Goal: Information Seeking & Learning: Find specific fact

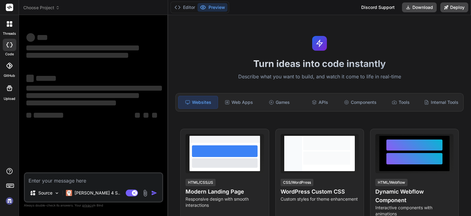
type textarea "x"
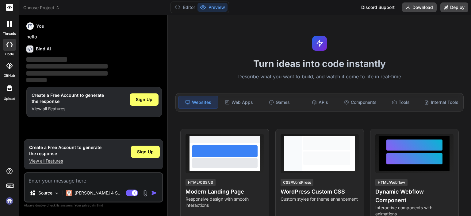
type textarea "c"
type textarea "x"
type textarea "ci"
type textarea "x"
type textarea "cia"
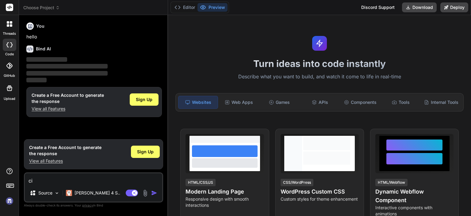
type textarea "x"
type textarea "ciao"
type textarea "x"
type textarea "ciao"
type textarea "x"
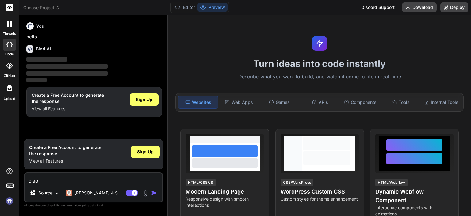
type textarea "ciao p"
type textarea "x"
type textarea "ciao pa"
type textarea "x"
type textarea "ciao par"
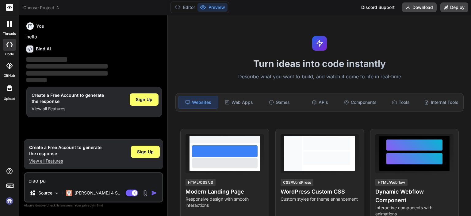
type textarea "x"
type textarea "ciao parl"
type textarea "x"
type textarea "ciao parli"
type textarea "x"
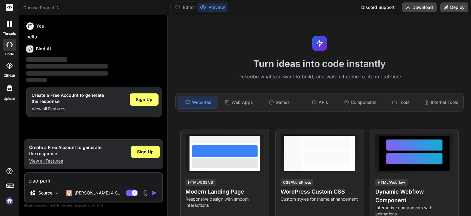
type textarea "ciao parli"
type textarea "x"
type textarea "ciao parli i"
type textarea "x"
type textarea "ciao parli it"
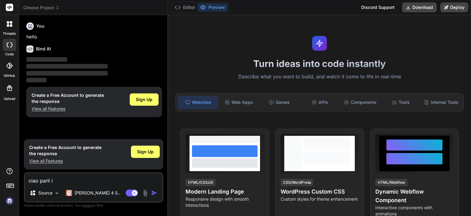
type textarea "x"
type textarea "ciao parli ita"
type textarea "x"
type textarea "ciao parli ital"
type textarea "x"
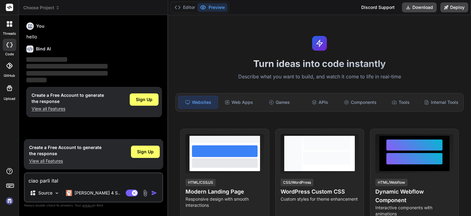
type textarea "ciao parli itali"
type textarea "x"
type textarea "ciao parli italia"
type textarea "x"
type textarea "ciao parli italian"
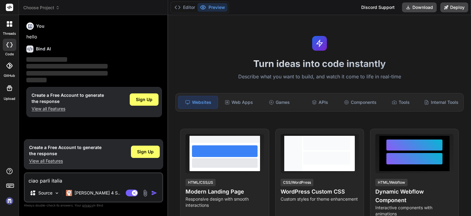
type textarea "x"
type textarea "ciao parli italiano"
type textarea "x"
type textarea "ciao parli italiano?"
type textarea "x"
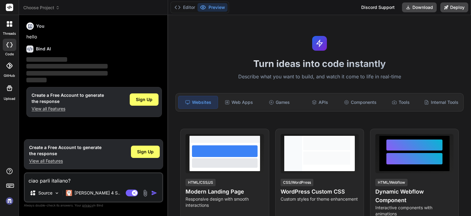
type textarea "ciao parli italiano?"
click at [153, 193] on img "button" at bounding box center [154, 193] width 6 height 6
click at [235, 101] on div "Web Apps" at bounding box center [238, 102] width 39 height 13
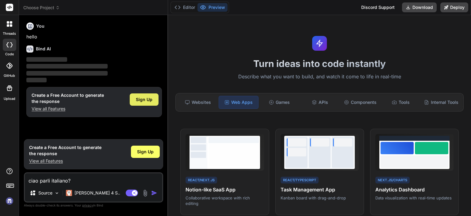
click at [152, 98] on span "Sign Up" at bounding box center [144, 99] width 17 height 6
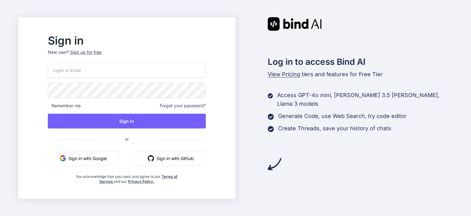
click at [106, 71] on input "email" at bounding box center [127, 70] width 158 height 15
type input "d"
click at [104, 52] on p "New user? Sign up for free" at bounding box center [127, 56] width 158 height 14
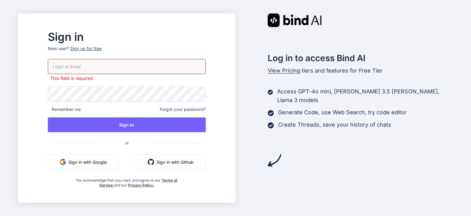
click at [102, 47] on div "Sign up for free" at bounding box center [85, 48] width 31 height 6
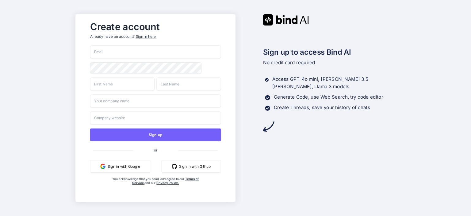
click at [106, 51] on input "email" at bounding box center [155, 51] width 131 height 13
click at [134, 51] on input "email" at bounding box center [155, 51] width 131 height 13
type input "davide@anelli.news"
type input "davide"
type input "anelli"
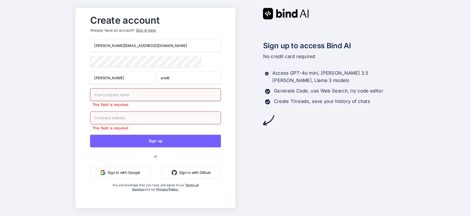
click at [133, 99] on input "text" at bounding box center [155, 94] width 131 height 13
type input "anelli blog"
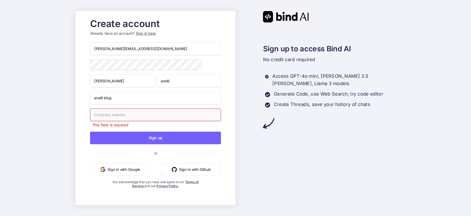
click at [123, 119] on input "text" at bounding box center [155, 114] width 131 height 13
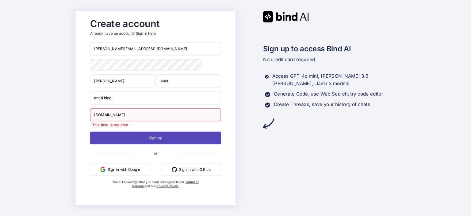
type input "anelli.news"
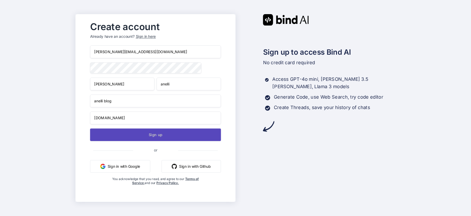
click at [162, 139] on button "Sign up" at bounding box center [155, 134] width 131 height 13
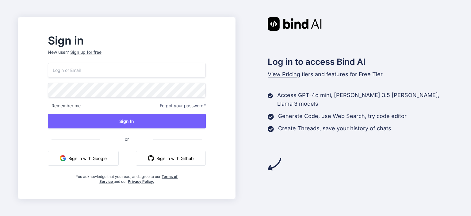
click at [137, 69] on input "email" at bounding box center [127, 70] width 158 height 15
type input "[PERSON_NAME][EMAIL_ADDRESS][DOMAIN_NAME]"
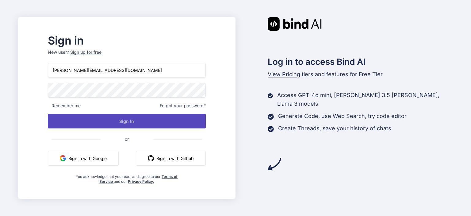
click at [146, 122] on button "Sign In" at bounding box center [127, 121] width 158 height 15
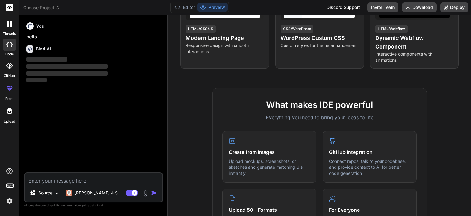
scroll to position [276, 0]
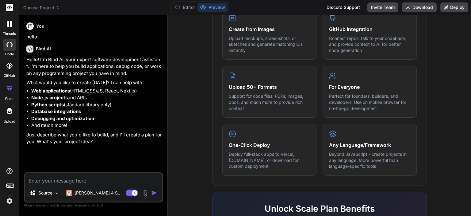
type textarea "x"
type textarea "p"
type textarea "x"
type textarea "pa"
type textarea "x"
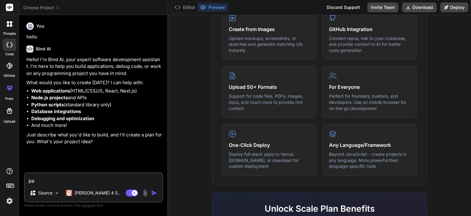
type textarea "par"
type textarea "x"
type textarea "parl"
type textarea "x"
type textarea "parli"
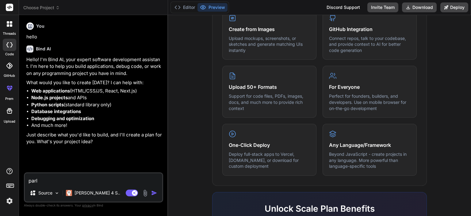
type textarea "x"
type textarea "parli"
type textarea "x"
type textarea "parli i"
type textarea "x"
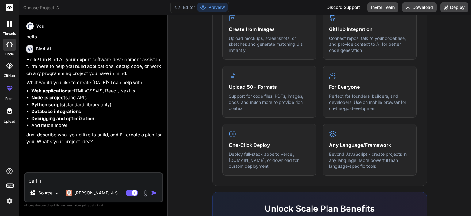
type textarea "parli it"
type textarea "x"
type textarea "parli ita"
type textarea "x"
type textarea "parli ital"
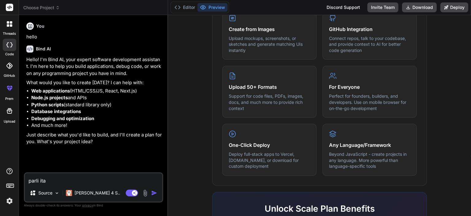
type textarea "x"
type textarea "parli itali"
type textarea "x"
type textarea "parli italia"
type textarea "x"
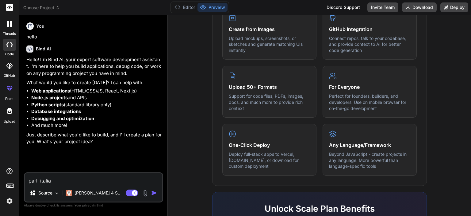
type textarea "parli italian"
type textarea "x"
type textarea "parli italiani"
type textarea "x"
type textarea "parli italianio"
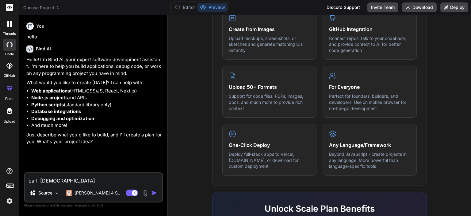
type textarea "x"
type textarea "parli italiani"
type textarea "x"
type textarea "parli italian"
type textarea "x"
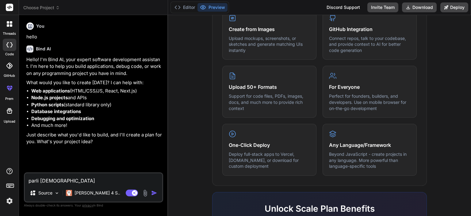
type textarea "parli italiano"
type textarea "x"
type textarea "parli italiano?"
type textarea "x"
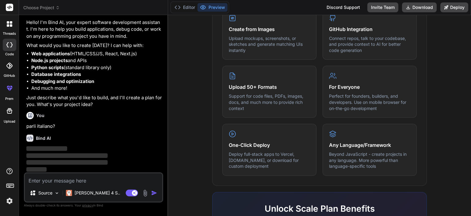
scroll to position [37, 0]
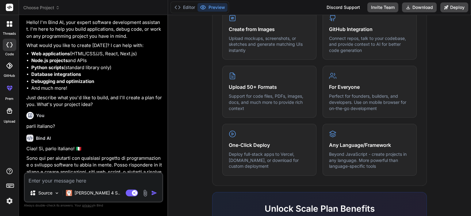
type textarea "x"
click at [88, 181] on textarea at bounding box center [93, 178] width 137 height 11
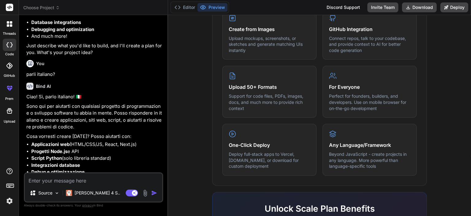
scroll to position [116, 0]
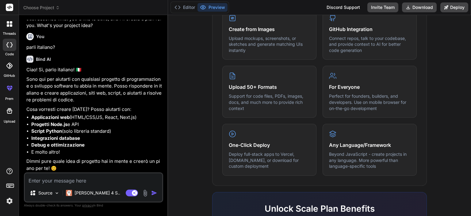
paste textarea "trovami per cortesia nomi indirizzi e mail dei presidenti delle società di calc…"
type textarea "trovami per cortesia nomi indirizzi e mail dei presidenti delle società di calc…"
type textarea "x"
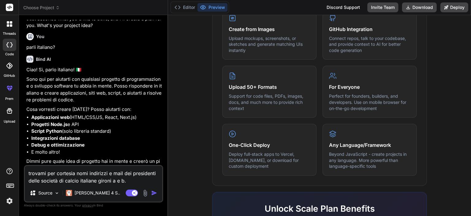
type textarea "trovami per cortesia nomi indirizzi e mail dei presidenti delle società di calc…"
type textarea "x"
type textarea "trovami per cortesia nomi indirizzi e mail dei presidenti delle società di calc…"
type textarea "x"
type textarea "trovami per cortesia nomi indirizzi e mail dei presidenti delle società di calc…"
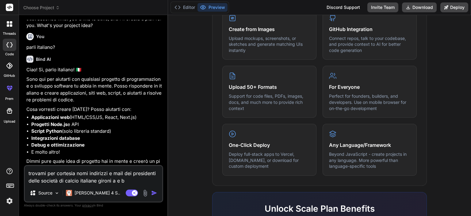
type textarea "x"
type textarea "trovami per cortesia nomi indirizzi e mail dei presidenti delle società di calc…"
type textarea "x"
type textarea "trovami per cortesia nomi indirizzi e mail dei presidenti delle società di calc…"
type textarea "x"
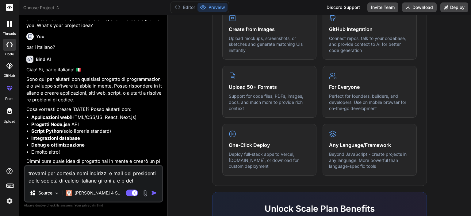
type textarea "trovami per cortesia nomi indirizzi e mail dei presidenti delle società di calc…"
type textarea "x"
type textarea "trovami per cortesia nomi indirizzi e mail dei presidenti delle società di calc…"
type textarea "x"
type textarea "trovami per cortesia nomi indirizzi e mail dei presidenti delle società di calc…"
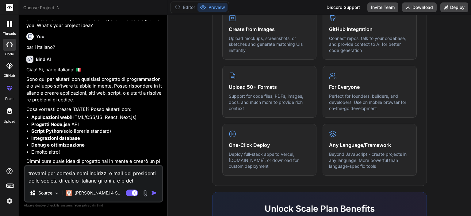
type textarea "x"
type textarea "trovami per cortesia nomi indirizzi e mail dei presidenti delle società di calc…"
type textarea "x"
type textarea "trovami per cortesia nomi indirizzi e mail dei presidenti delle società di calc…"
type textarea "x"
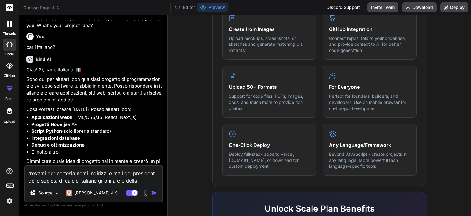
type textarea "trovami per cortesia nomi indirizzi e mail dei presidenti delle società di calc…"
type textarea "x"
type textarea "trovami per cortesia nomi indirizzi e mail dei presidenti delle società di calc…"
type textarea "x"
type textarea "trovami per cortesia nomi indirizzi e mail dei presidenti delle società di calc…"
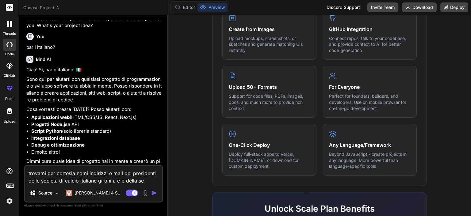
type textarea "x"
type textarea "trovami per cortesia nomi indirizzi e mail dei presidenti delle società di calc…"
type textarea "x"
type textarea "trovami per cortesia nomi indirizzi e mail dei presidenti delle società di calc…"
type textarea "x"
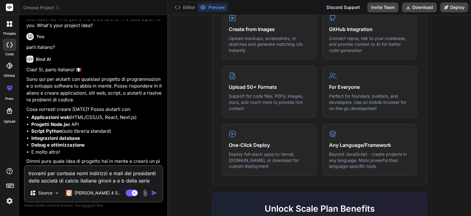
type textarea "trovami per cortesia nomi indirizzi e mail dei presidenti delle società di calc…"
type textarea "x"
type textarea "trovami per cortesia nomi indirizzi e mail dei presidenti delle società di calc…"
type textarea "x"
type textarea "trovami per cortesia nomi indirizzi e mail dei presidenti delle società di calc…"
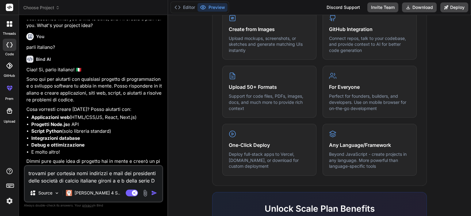
type textarea "x"
type textarea "trovami per cortesia nomi indirizzi e mail dei presidenti delle società di calc…"
type textarea "x"
type textarea "trovami per cortesia nomi indirizzi e mail dei presidenti delle società di calc…"
type textarea "x"
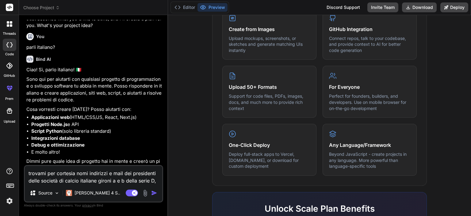
type textarea "trovami per cortesia nomi indirizzi e mail dei presidenti delle società di calc…"
type textarea "x"
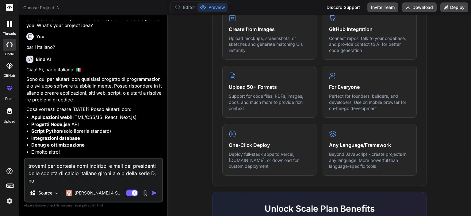
type textarea "trovami per cortesia nomi indirizzi e mail dei presidenti delle società di calc…"
type textarea "x"
type textarea "trovami per cortesia nomi indirizzi e mail dei presidenti delle società di calc…"
type textarea "x"
type textarea "trovami per cortesia nomi indirizzi e mail dei presidenti delle società di calc…"
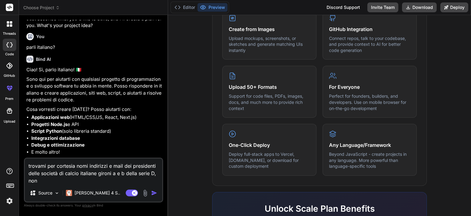
type textarea "x"
type textarea "trovami per cortesia nomi indirizzi e mail dei presidenti delle società di calc…"
type textarea "x"
type textarea "trovami per cortesia nomi indirizzi e mail dei presidenti delle società di calc…"
type textarea "x"
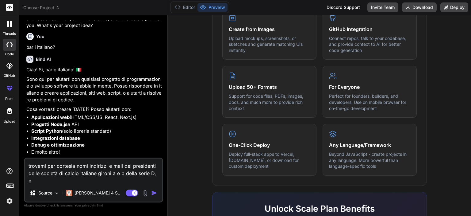
type textarea "trovami per cortesia nomi indirizzi e mail dei presidenti delle società di calc…"
type textarea "x"
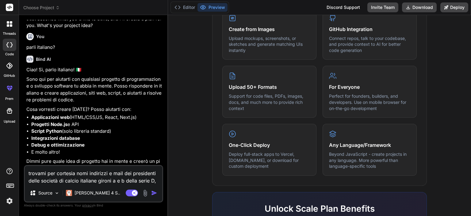
type textarea "trovami per cortesia nomi indirizzi e mail dei presidenti delle società di calc…"
type textarea "x"
type textarea "trovami per cortesia nomi indirizzi e mail dei presidenti delle società di calc…"
type textarea "x"
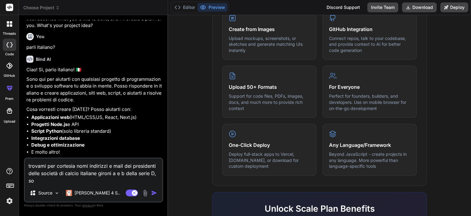
type textarea "trovami per cortesia nomi indirizzi e mail dei presidenti delle società di calc…"
type textarea "x"
type textarea "trovami per cortesia nomi indirizzi e mail dei presidenti delle società di calc…"
type textarea "x"
type textarea "trovami per cortesia nomi indirizzi e mail dei presidenti delle società di calc…"
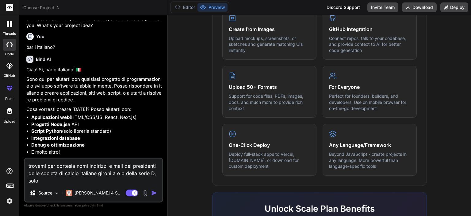
type textarea "x"
type textarea "trovami per cortesia nomi indirizzi e mail dei presidenti delle società di calc…"
type textarea "x"
type textarea "trovami per cortesia nomi indirizzi e mail dei presidenti delle società di calc…"
type textarea "x"
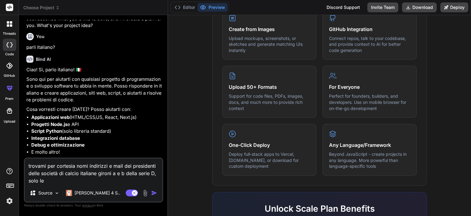
type textarea "trovami per cortesia nomi indirizzi e mail dei presidenti delle società di calc…"
type textarea "x"
type textarea "trovami per cortesia nomi indirizzi e mail dei presidenti delle società di calc…"
type textarea "x"
type textarea "trovami per cortesia nomi indirizzi e mail dei presidenti delle società di calc…"
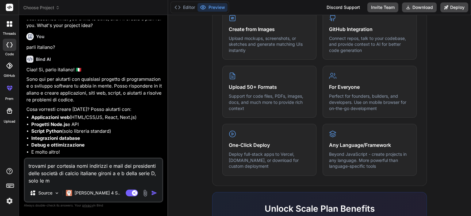
type textarea "x"
type textarea "trovami per cortesia nomi indirizzi e mail dei presidenti delle società di calc…"
type textarea "x"
type textarea "trovami per cortesia nomi indirizzi e mail dei presidenti delle società di calc…"
type textarea "x"
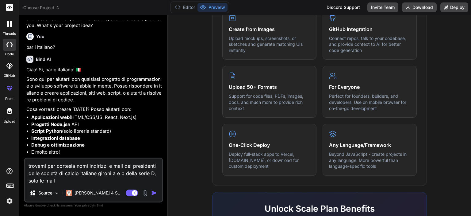
type textarea "trovami per cortesia nomi indirizzi e mail dei presidenti delle società di calc…"
type textarea "x"
type textarea "trovami per cortesia nomi indirizzi e mail dei presidenti delle società di calc…"
type textarea "x"
type textarea "trovami per cortesia nomi indirizzi e mail dei presidenti delle società di calc…"
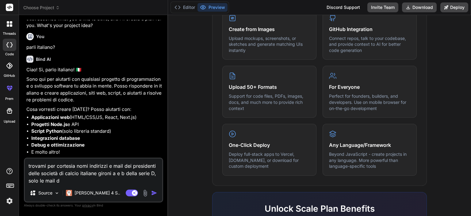
type textarea "x"
type textarea "trovami per cortesia nomi indirizzi e mail dei presidenti delle società di calc…"
type textarea "x"
type textarea "trovami per cortesia nomi indirizzi e mail dei presidenti delle società di calc…"
type textarea "x"
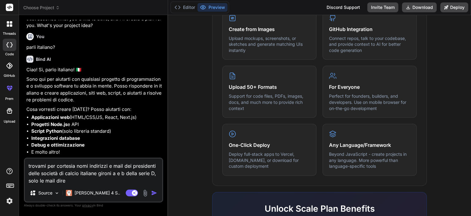
type textarea "trovami per cortesia nomi indirizzi e mail dei presidenti delle società di calc…"
type textarea "x"
type textarea "trovami per cortesia nomi indirizzi e mail dei presidenti delle società di calc…"
type textarea "x"
type textarea "trovami per cortesia nomi indirizzi e mail dei presidenti delle società di calc…"
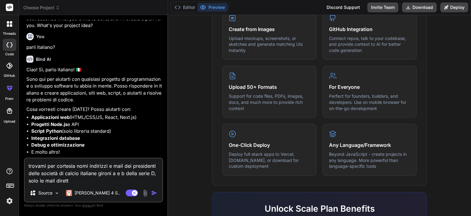
type textarea "x"
type textarea "trovami per cortesia nomi indirizzi e mail dei presidenti delle società di calc…"
type textarea "x"
type textarea "trovami per cortesia nomi indirizzi e mail dei presidenti delle società di calc…"
type textarea "x"
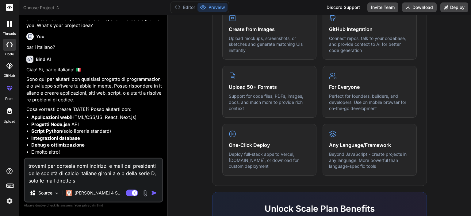
type textarea "trovami per cortesia nomi indirizzi e mail dei presidenti delle società di calc…"
type textarea "x"
type textarea "trovami per cortesia nomi indirizzi e mail dei presidenti delle società di calc…"
type textarea "x"
type textarea "trovami per cortesia nomi indirizzi e mail dei presidenti delle società di calc…"
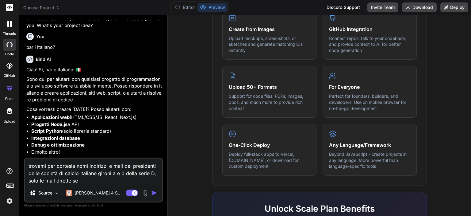
type textarea "x"
type textarea "trovami per cortesia nomi indirizzi e mail dei presidenti delle società di calc…"
type textarea "x"
type textarea "trovami per cortesia nomi indirizzi e mail dei presidenti delle società di calc…"
type textarea "x"
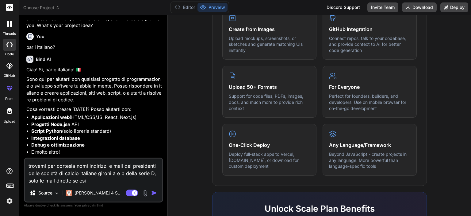
type textarea "trovami per cortesia nomi indirizzi e mail dei presidenti delle società di calc…"
type textarea "x"
type textarea "trovami per cortesia nomi indirizzi e mail dei presidenti delle società di calc…"
type textarea "x"
type textarea "trovami per cortesia nomi indirizzi e mail dei presidenti delle società di calc…"
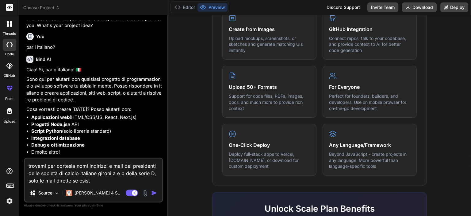
type textarea "x"
type textarea "trovami per cortesia nomi indirizzi e mail dei presidenti delle società di calc…"
type textarea "x"
type textarea "trovami per cortesia nomi indirizzi e mail dei presidenti delle società di calc…"
type textarea "x"
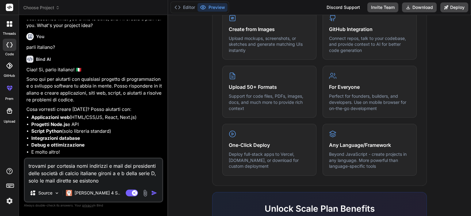
type textarea "trovami per cortesia nomi indirizzi e mail dei presidenti delle società di calc…"
type textarea "x"
type textarea "trovami per cortesia nomi indirizzi e mail dei presidenti delle società di calc…"
type textarea "x"
type textarea "trovami per cortesia nomi indirizzi e mail dei presidenti delle società di calc…"
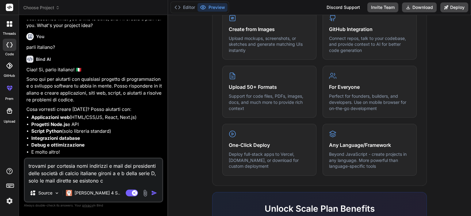
type textarea "x"
type textarea "trovami per cortesia nomi indirizzi e mail dei presidenti delle società di calc…"
type textarea "x"
type textarea "trovami per cortesia nomi indirizzi e mail dei presidenti delle società di calc…"
type textarea "x"
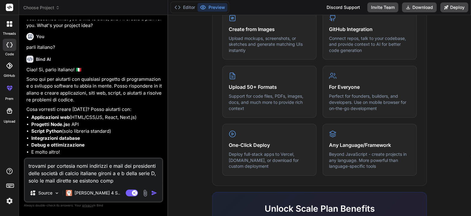
type textarea "trovami per cortesia nomi indirizzi e mail dei presidenti delle società di calc…"
type textarea "x"
type textarea "trovami per cortesia nomi indirizzi e mail dei presidenti delle società di calc…"
type textarea "x"
type textarea "trovami per cortesia nomi indirizzi e mail dei presidenti delle società di calc…"
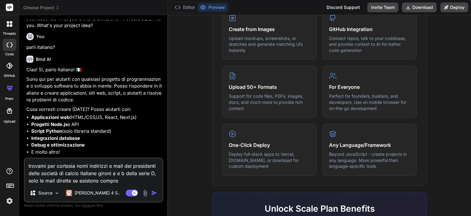
type textarea "x"
type textarea "trovami per cortesia nomi indirizzi e mail dei presidenti delle società di calc…"
type textarea "x"
type textarea "trovami per cortesia nomi indirizzi e mail dei presidenti delle società di calc…"
type textarea "x"
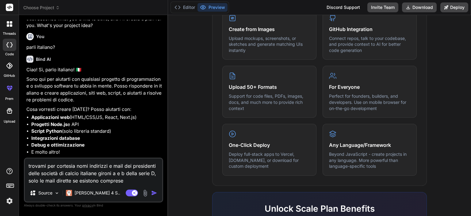
type textarea "trovami per cortesia nomi indirizzi e mail dei presidenti delle società di calc…"
type textarea "x"
type textarea "trovami per cortesia nomi indirizzi e mail dei presidenti delle società di calc…"
type textarea "x"
type textarea "trovami per cortesia nomi indirizzi e mail dei presidenti delle società di calc…"
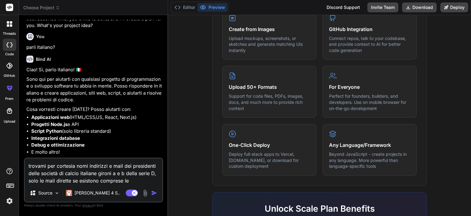
type textarea "x"
type textarea "trovami per cortesia nomi indirizzi e mail dei presidenti delle società di calc…"
type textarea "x"
type textarea "trovami per cortesia nomi indirizzi e mail dei presidenti delle società di calc…"
type textarea "x"
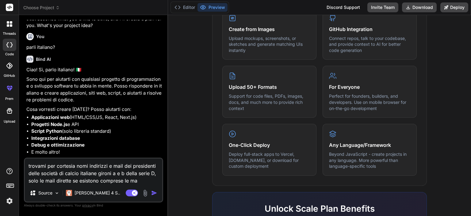
type textarea "trovami per cortesia nomi indirizzi e mail dei presidenti delle società di calc…"
type textarea "x"
type textarea "trovami per cortesia nomi indirizzi e mail dei presidenti delle società di calc…"
type textarea "x"
type textarea "trovami per cortesia nomi indirizzi e mail dei presidenti delle società di calc…"
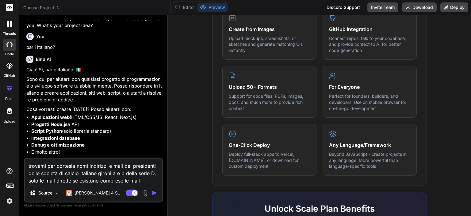
type textarea "x"
type textarea "trovami per cortesia nomi indirizzi e mail dei presidenti delle società di calc…"
type textarea "x"
type textarea "trovami per cortesia nomi indirizzi e mail dei presidenti delle società di calc…"
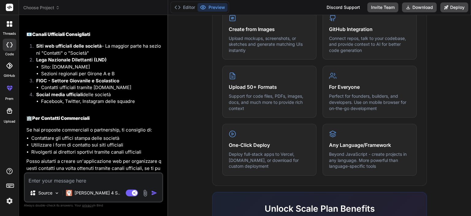
scroll to position [368, 0]
